Goal: Task Accomplishment & Management: Use online tool/utility

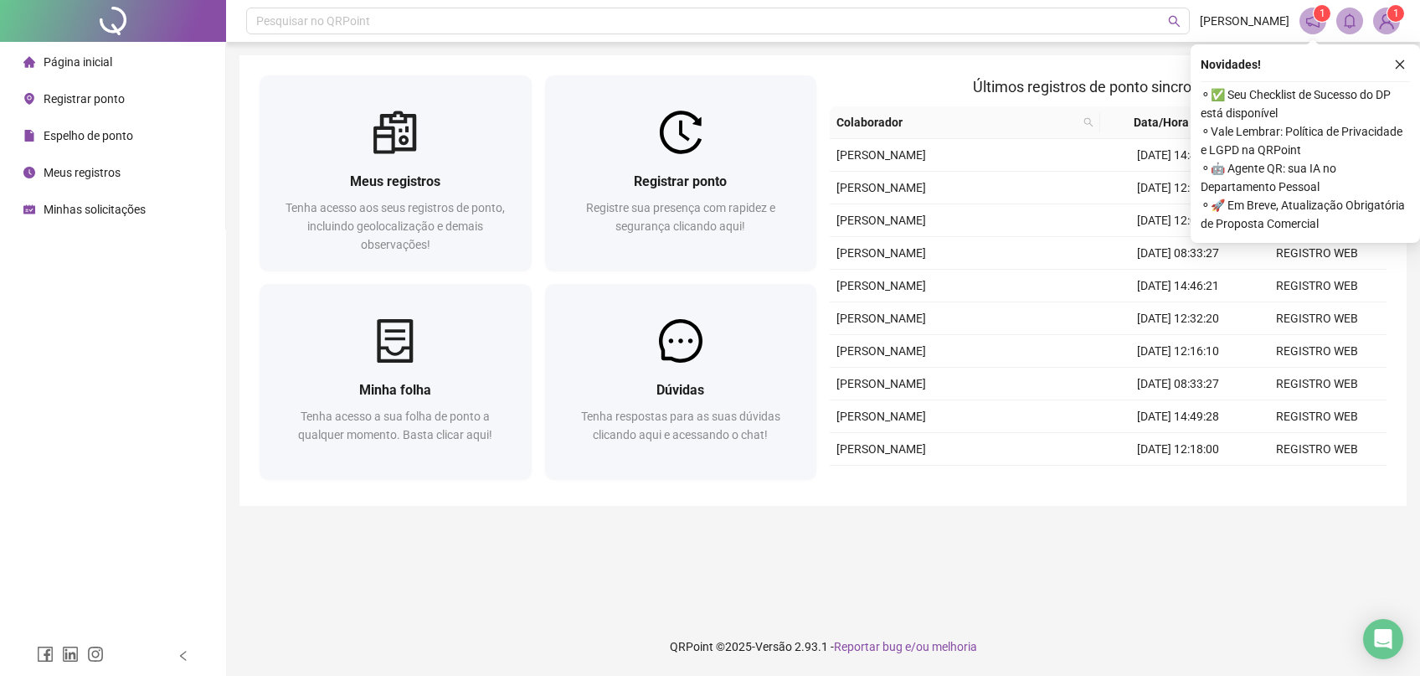
click at [739, 215] on span "Registre sua presença com rapidez e segurança clicando aqui!" at bounding box center [680, 217] width 189 height 32
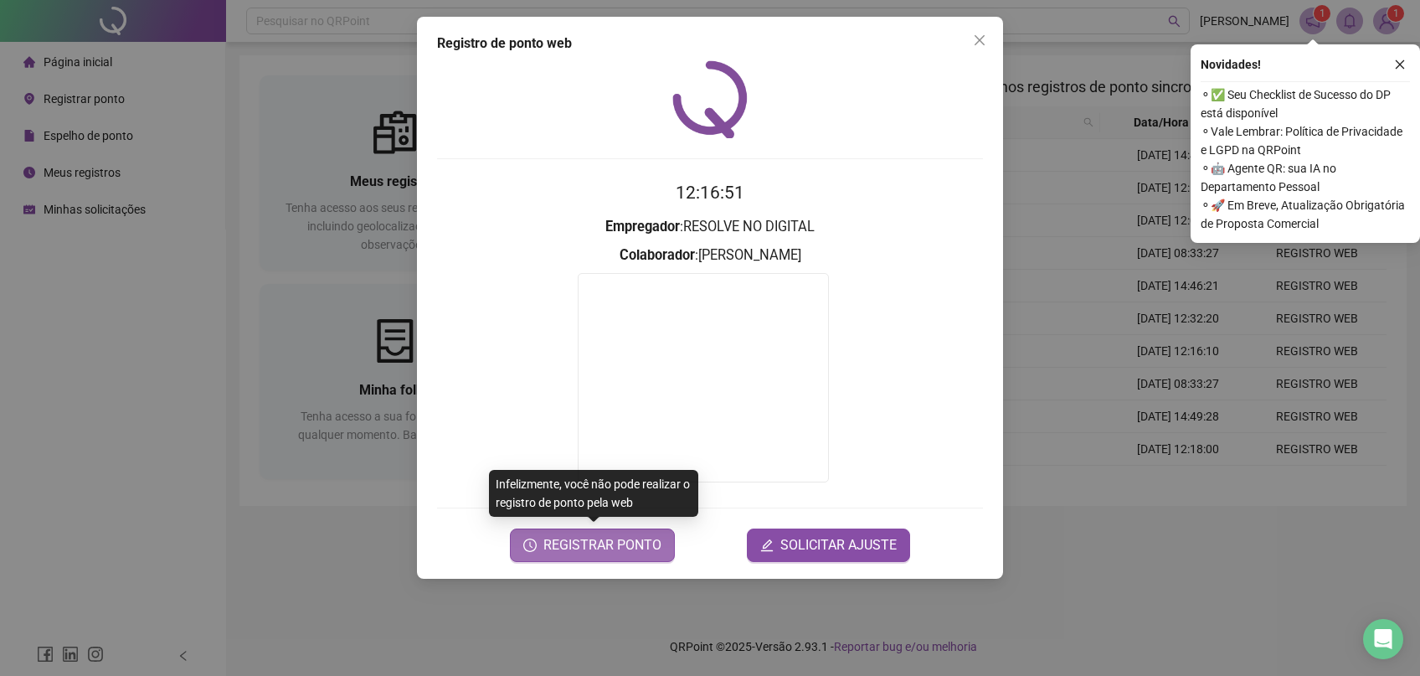
click at [619, 543] on span "REGISTRAR PONTO" at bounding box center [603, 545] width 118 height 20
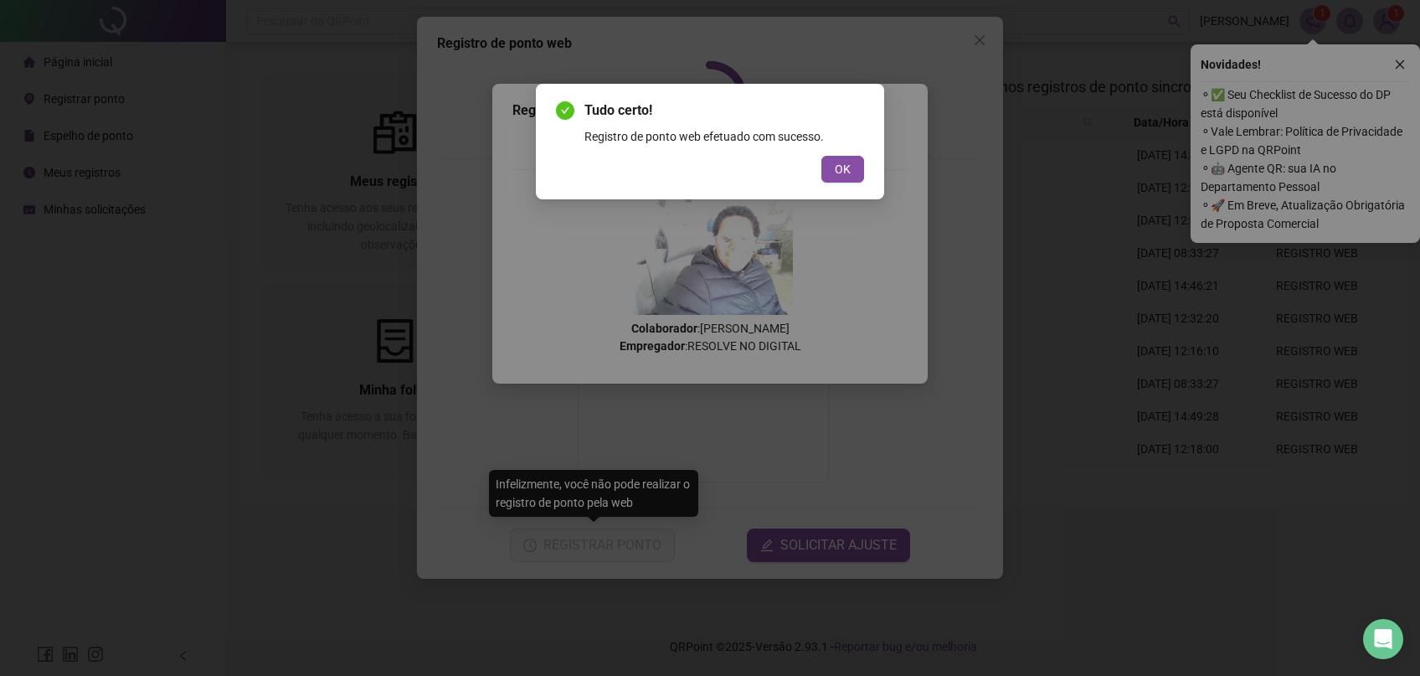
click at [822, 176] on div "OK" at bounding box center [710, 169] width 308 height 27
click at [847, 174] on span "OK" at bounding box center [843, 169] width 16 height 18
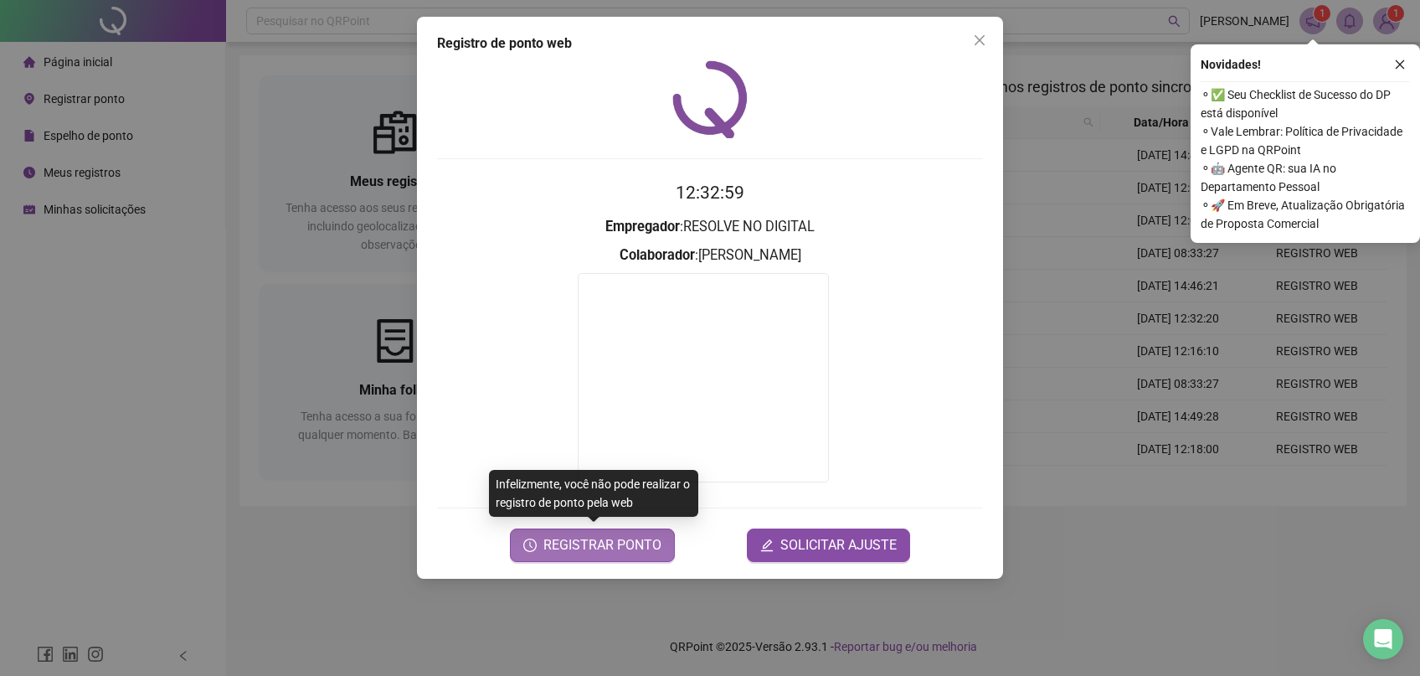
click at [612, 549] on span "REGISTRAR PONTO" at bounding box center [603, 545] width 118 height 20
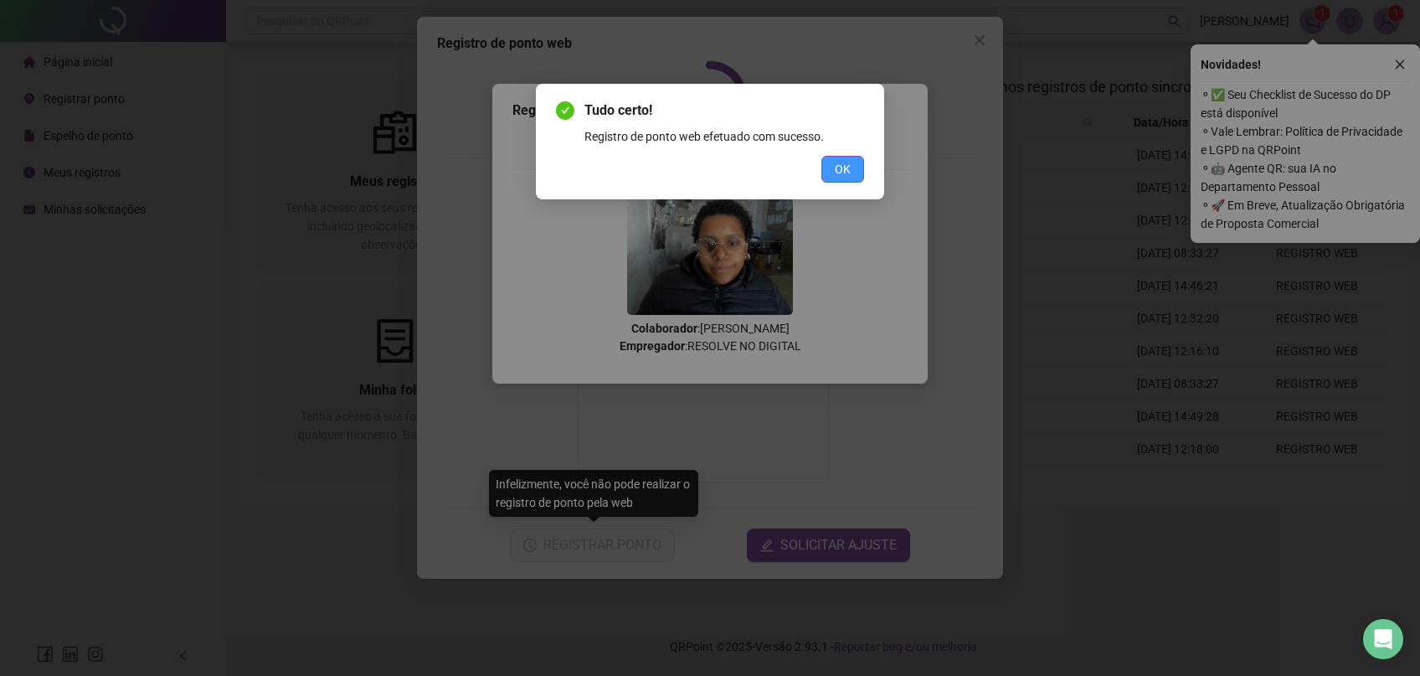
click at [846, 168] on span "OK" at bounding box center [843, 169] width 16 height 18
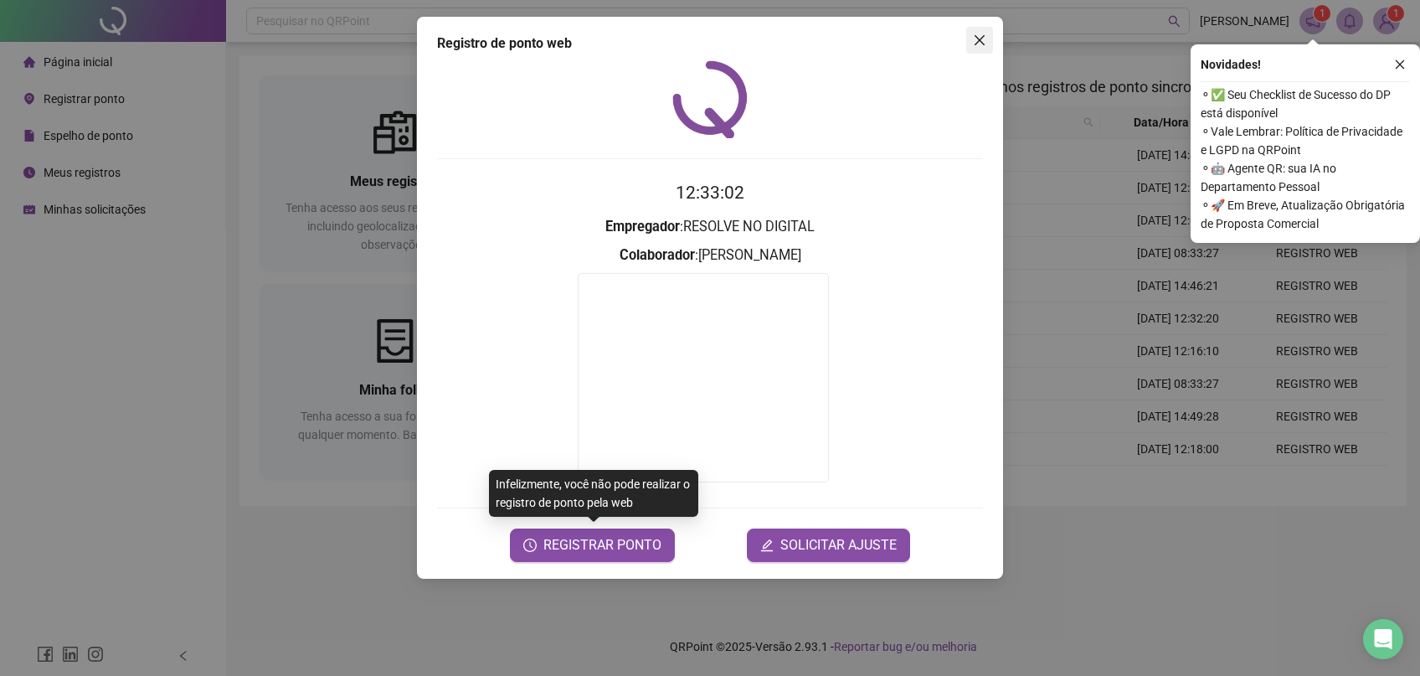
click at [987, 40] on span "Close" at bounding box center [979, 40] width 27 height 13
